Goal: Task Accomplishment & Management: Manage account settings

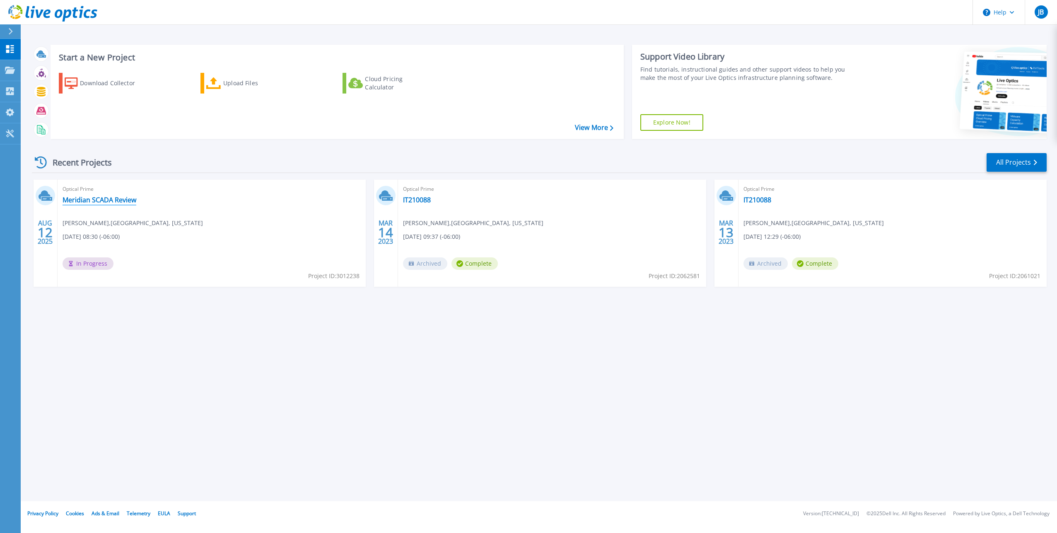
click at [96, 196] on link "Meridian SCADA Review" at bounding box center [100, 200] width 74 height 8
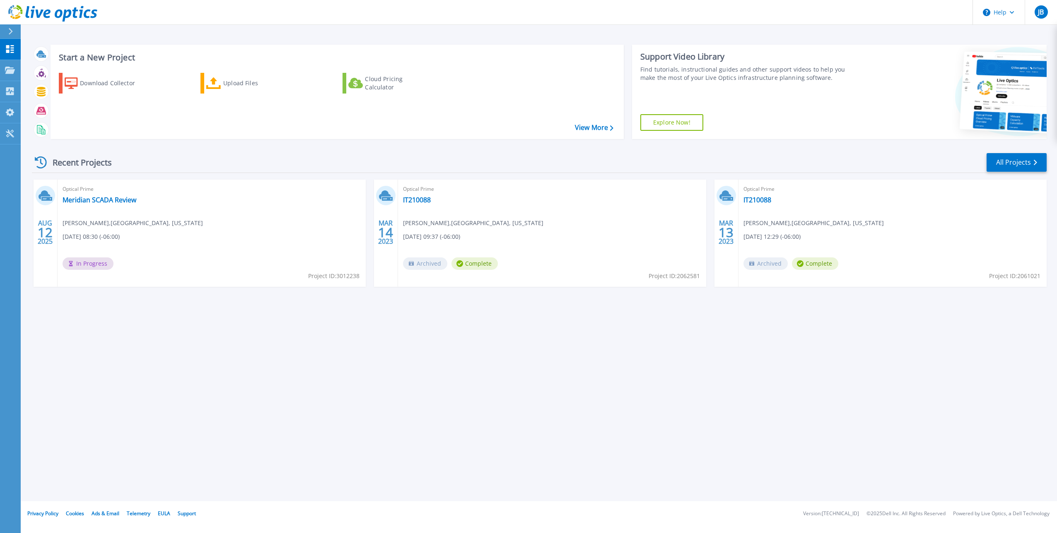
drag, startPoint x: 858, startPoint y: 396, endPoint x: 869, endPoint y: 382, distance: 17.5
click at [862, 392] on div "Start a New Project Download Collector Upload Files Cloud Pricing Calculator Vi…" at bounding box center [539, 250] width 1036 height 501
click at [85, 258] on span "In Progress" at bounding box center [88, 264] width 51 height 12
click at [85, 196] on link "Meridian SCADA Review" at bounding box center [100, 200] width 74 height 8
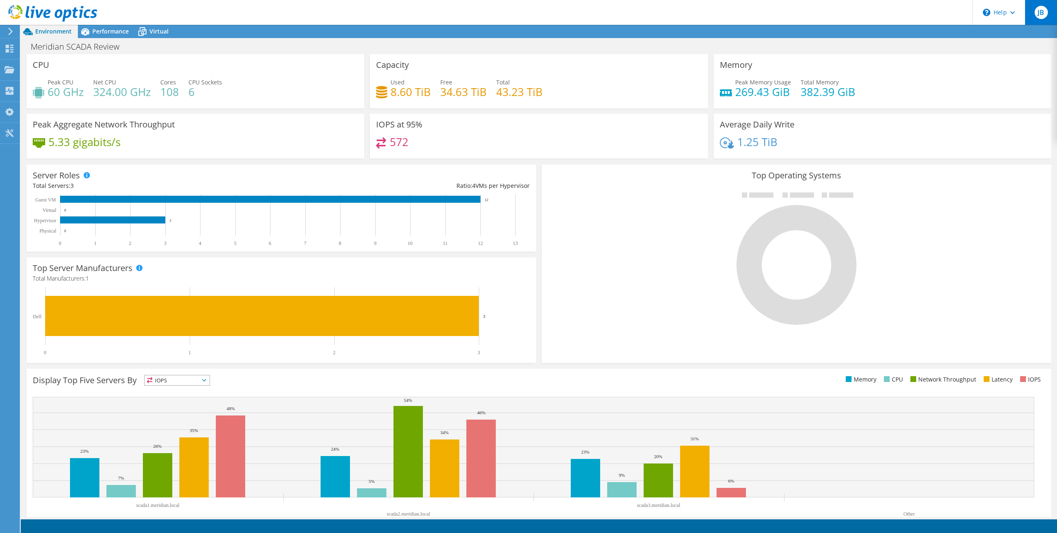
click at [1035, 14] on span "JB" at bounding box center [1040, 12] width 13 height 13
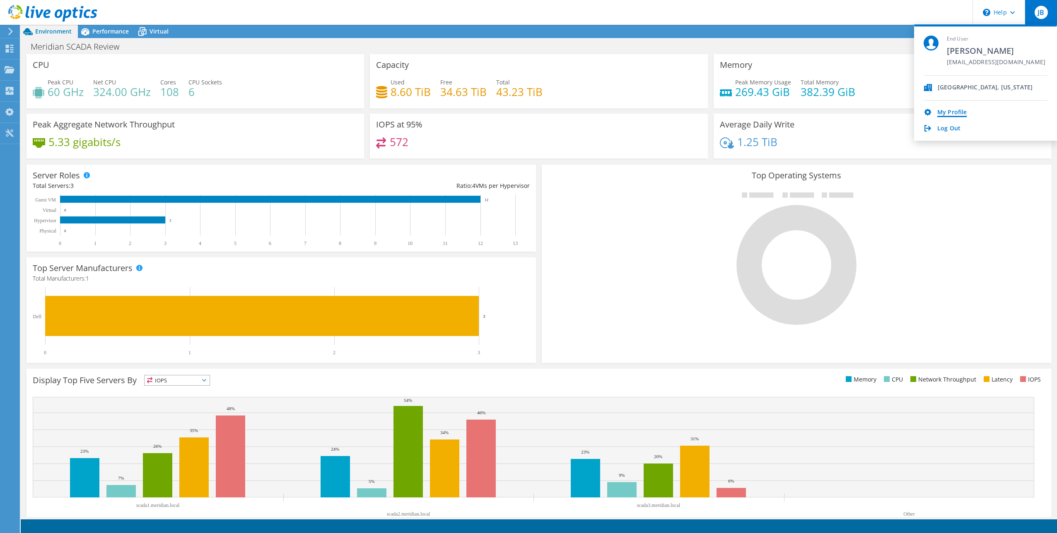
click at [944, 110] on link "My Profile" at bounding box center [951, 113] width 29 height 8
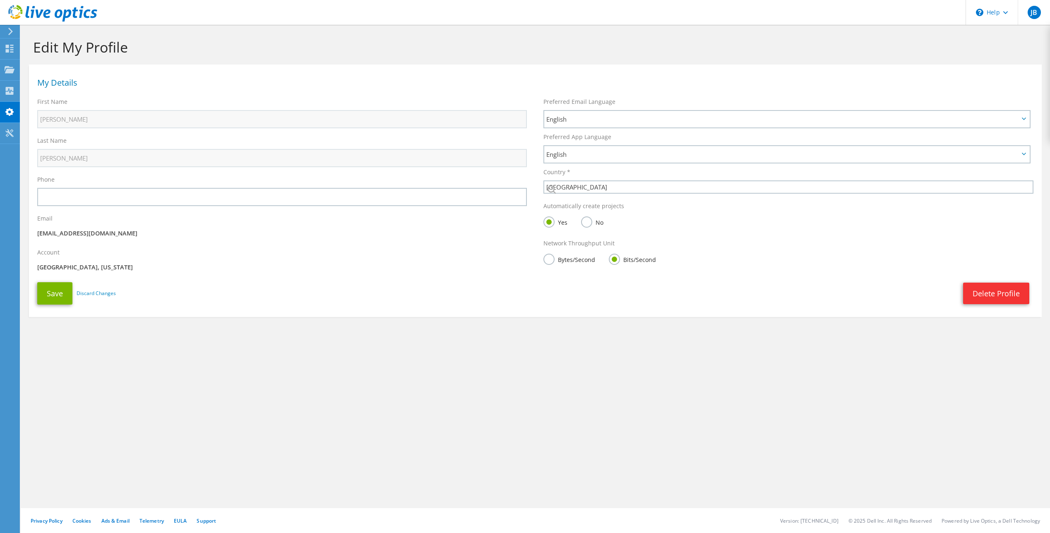
select select "224"
click at [8, 45] on use at bounding box center [10, 49] width 8 height 8
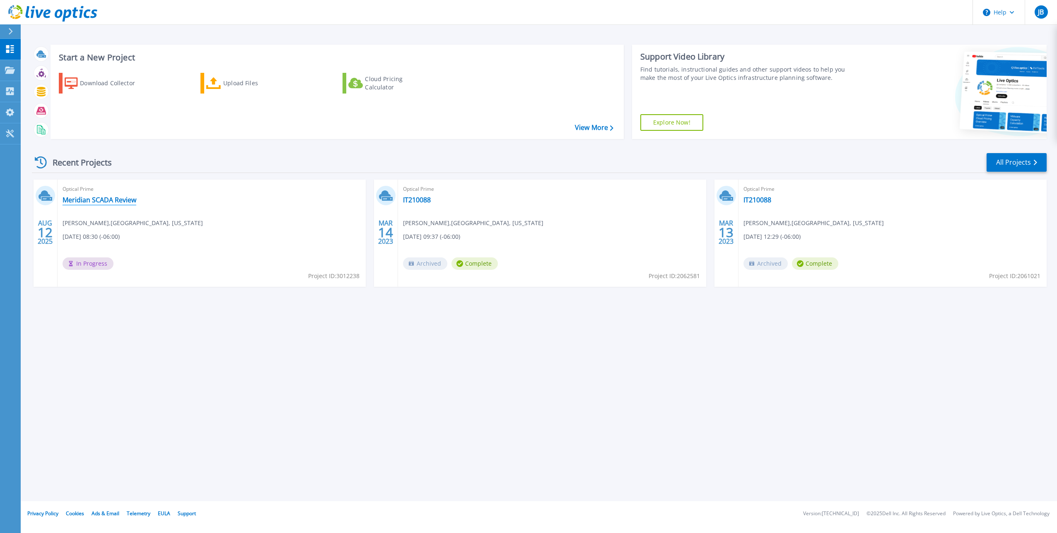
click at [109, 197] on link "Meridian SCADA Review" at bounding box center [100, 200] width 74 height 8
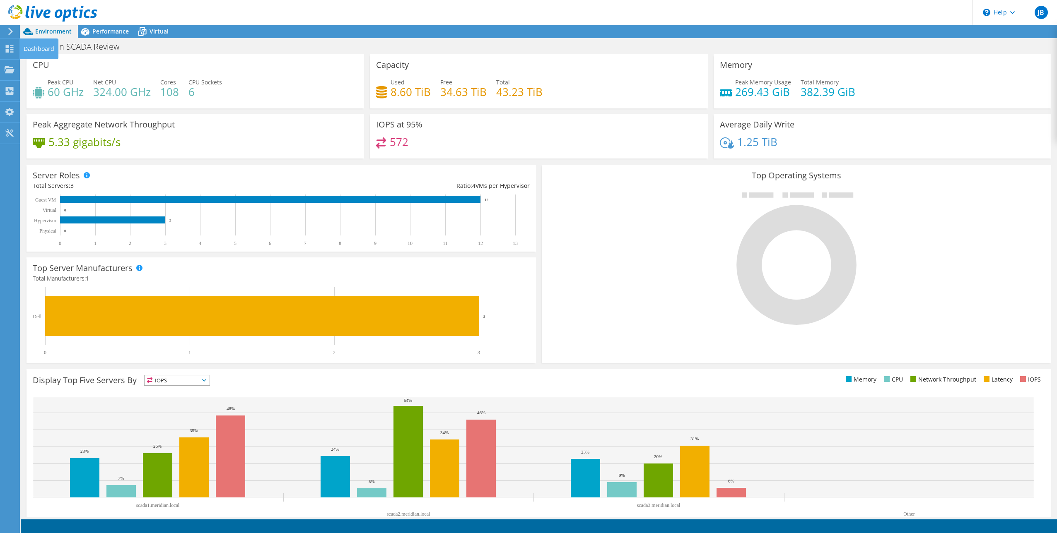
drag, startPoint x: 5, startPoint y: 48, endPoint x: 23, endPoint y: 60, distance: 21.8
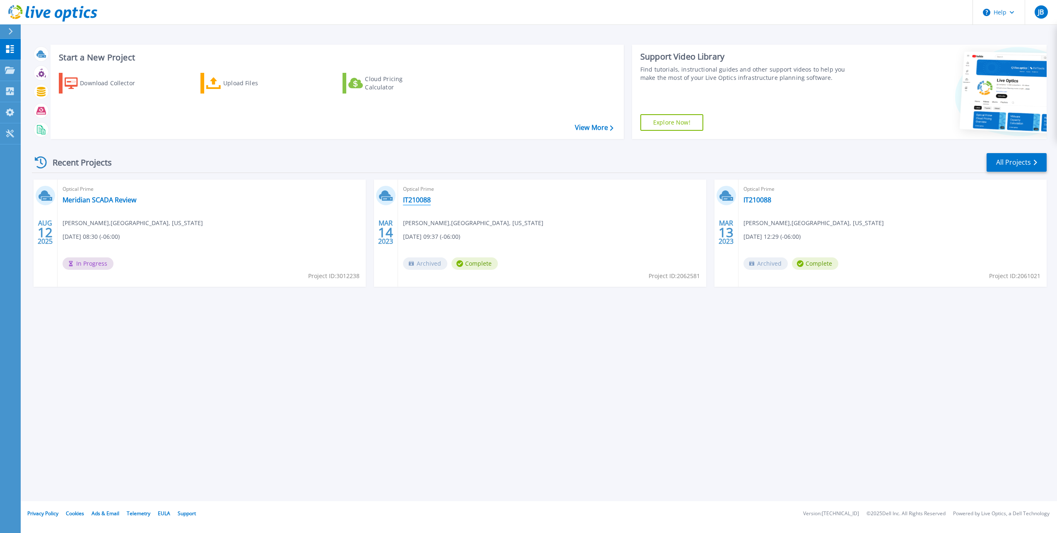
click at [413, 196] on link "IT210088" at bounding box center [417, 200] width 28 height 8
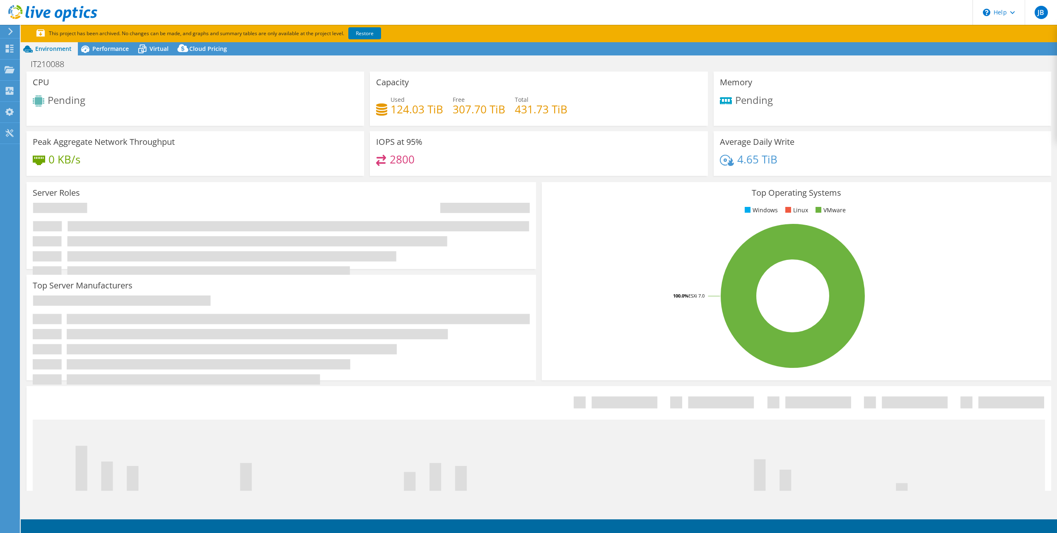
select select "USD"
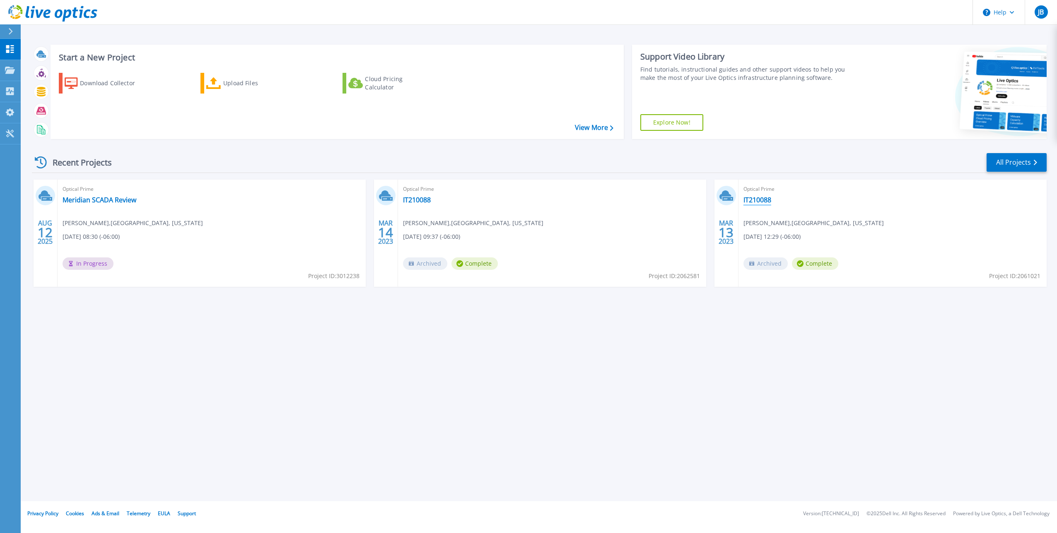
click at [758, 196] on link "IT210088" at bounding box center [757, 200] width 28 height 8
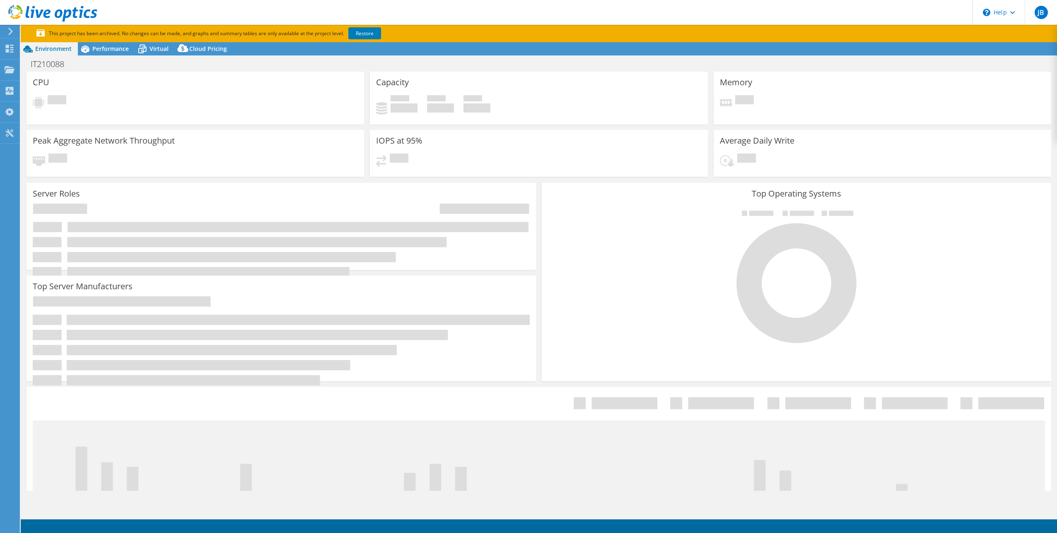
select select "USD"
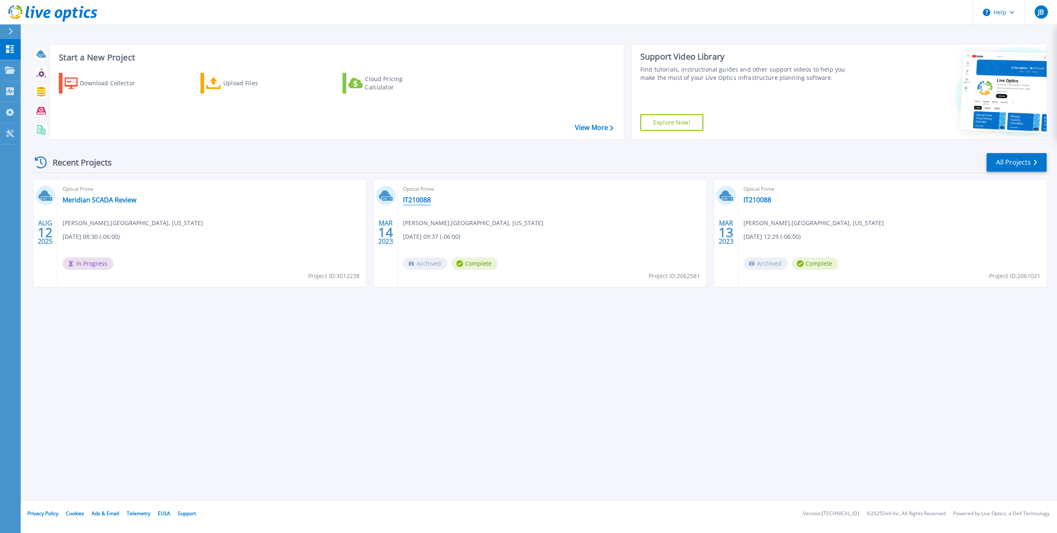
click at [419, 196] on link "IT210088" at bounding box center [417, 200] width 28 height 8
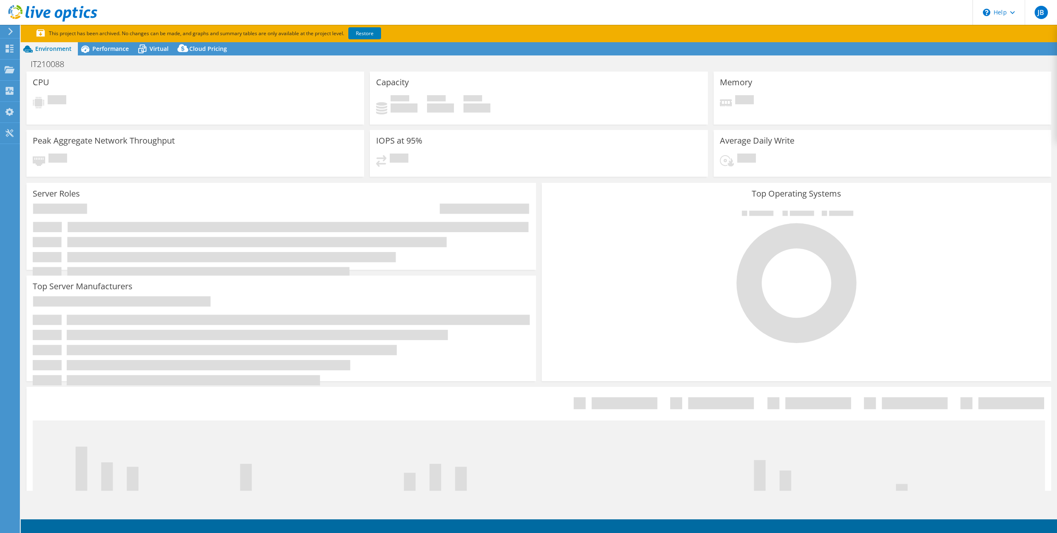
select select "USD"
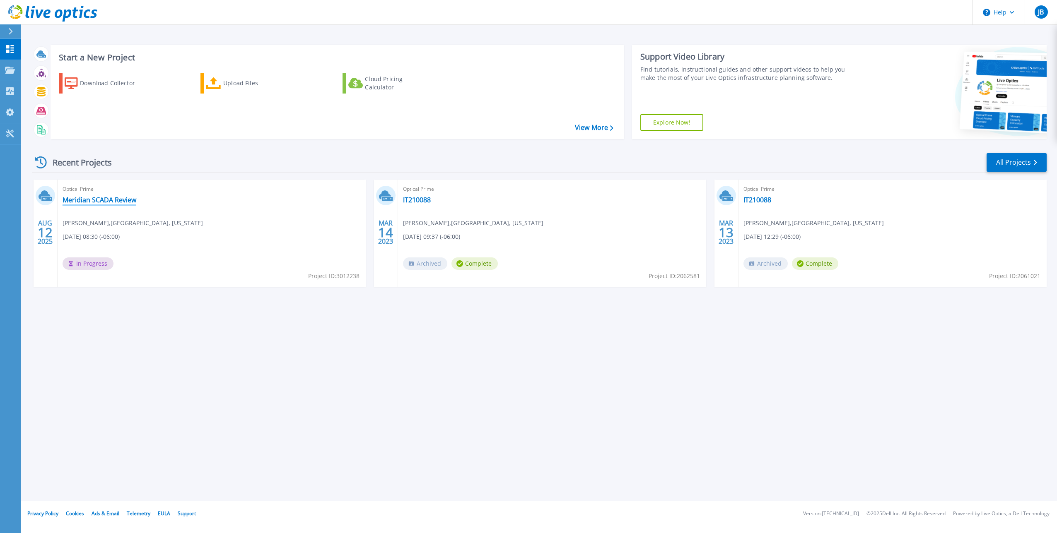
click at [90, 196] on link "Meridian SCADA Review" at bounding box center [100, 200] width 74 height 8
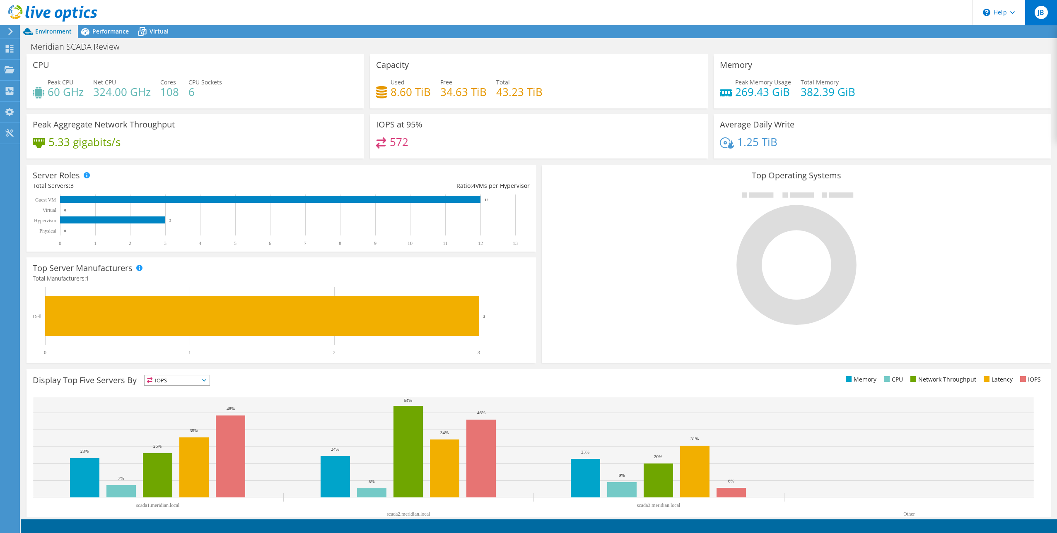
click at [1043, 9] on span "JB" at bounding box center [1040, 12] width 13 height 13
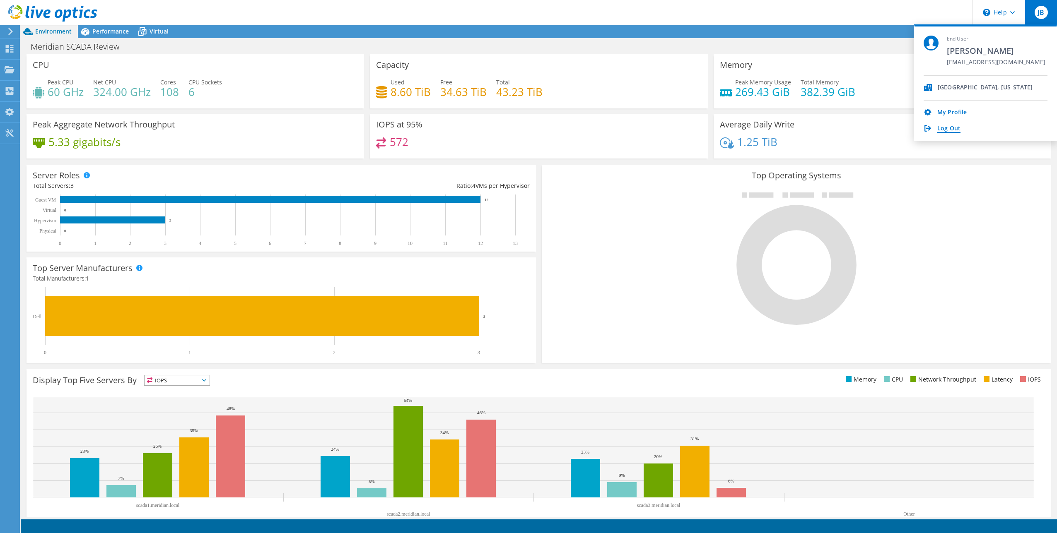
click at [951, 126] on link "Log Out" at bounding box center [948, 129] width 23 height 8
